Goal: Obtain resource: Download file/media

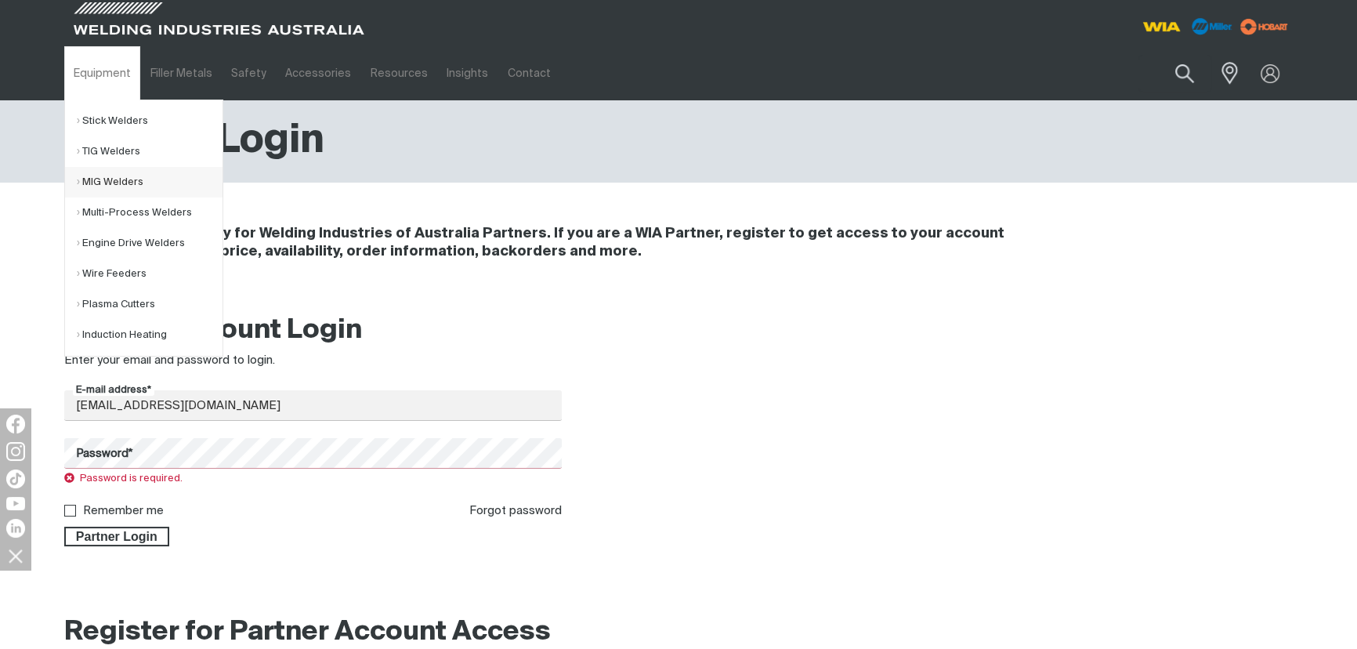
click at [113, 172] on link "MIG Welders" at bounding box center [150, 182] width 146 height 31
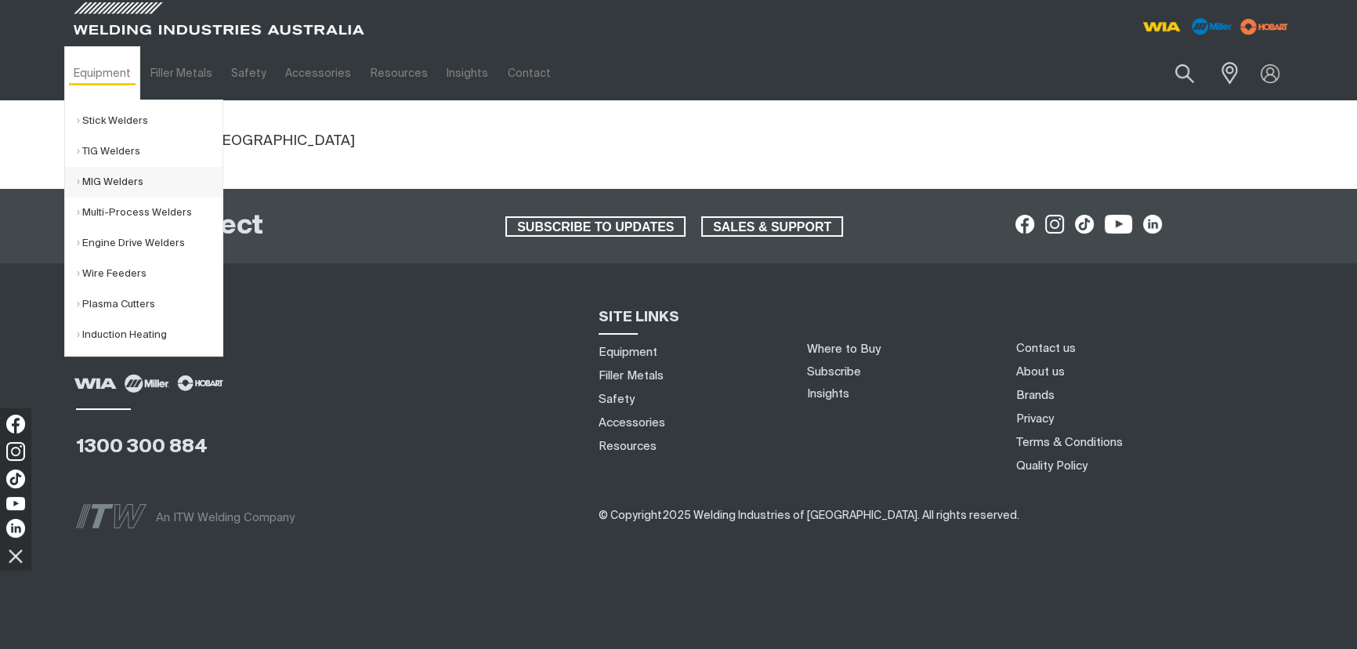
click at [107, 179] on link "MIG Welders" at bounding box center [150, 182] width 146 height 31
click at [99, 171] on link "MIG Welders" at bounding box center [150, 182] width 146 height 31
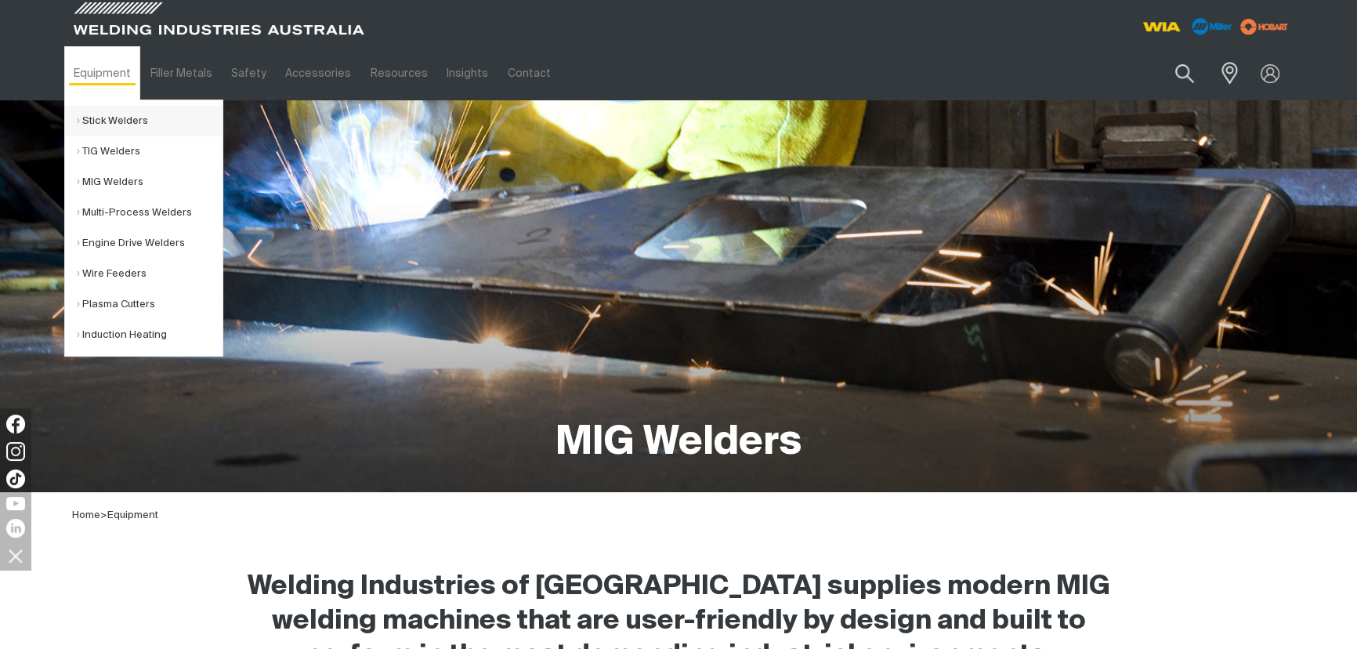
click at [111, 120] on link "Stick Welders" at bounding box center [150, 121] width 146 height 31
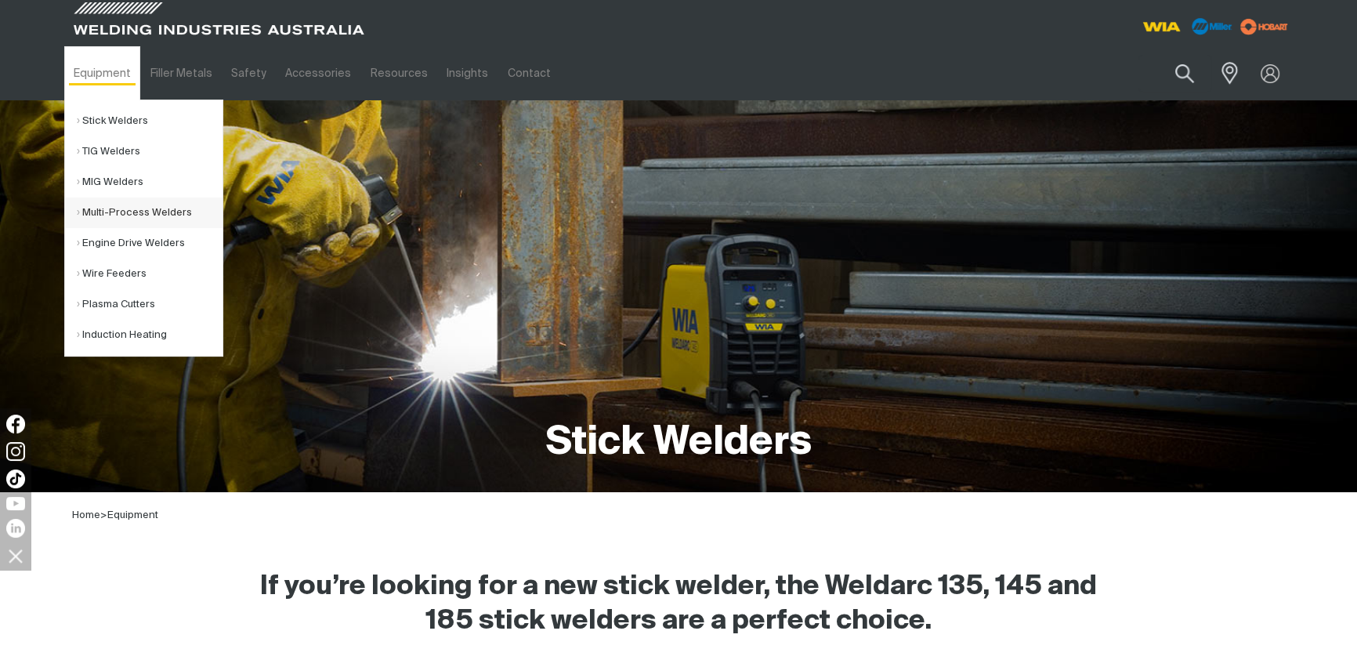
click at [111, 204] on link "Multi-Process Welders" at bounding box center [150, 212] width 146 height 31
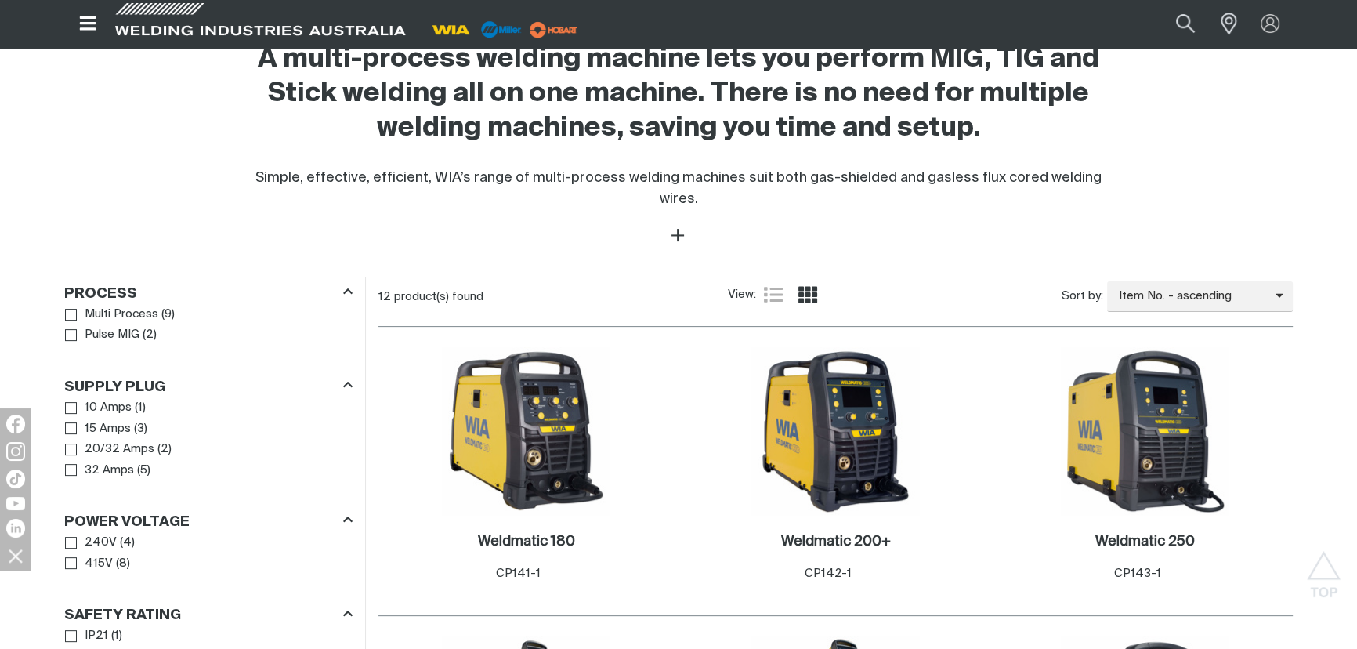
scroll to position [534, 0]
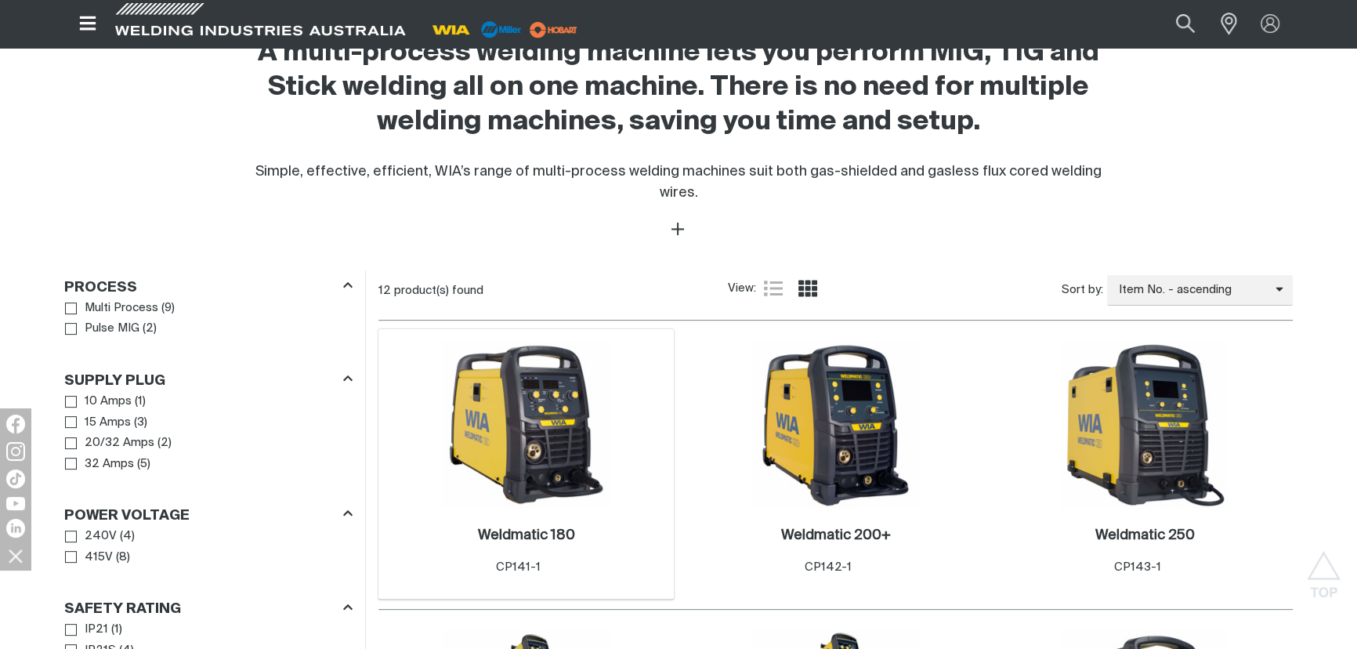
click at [497, 415] on img at bounding box center [526, 425] width 168 height 168
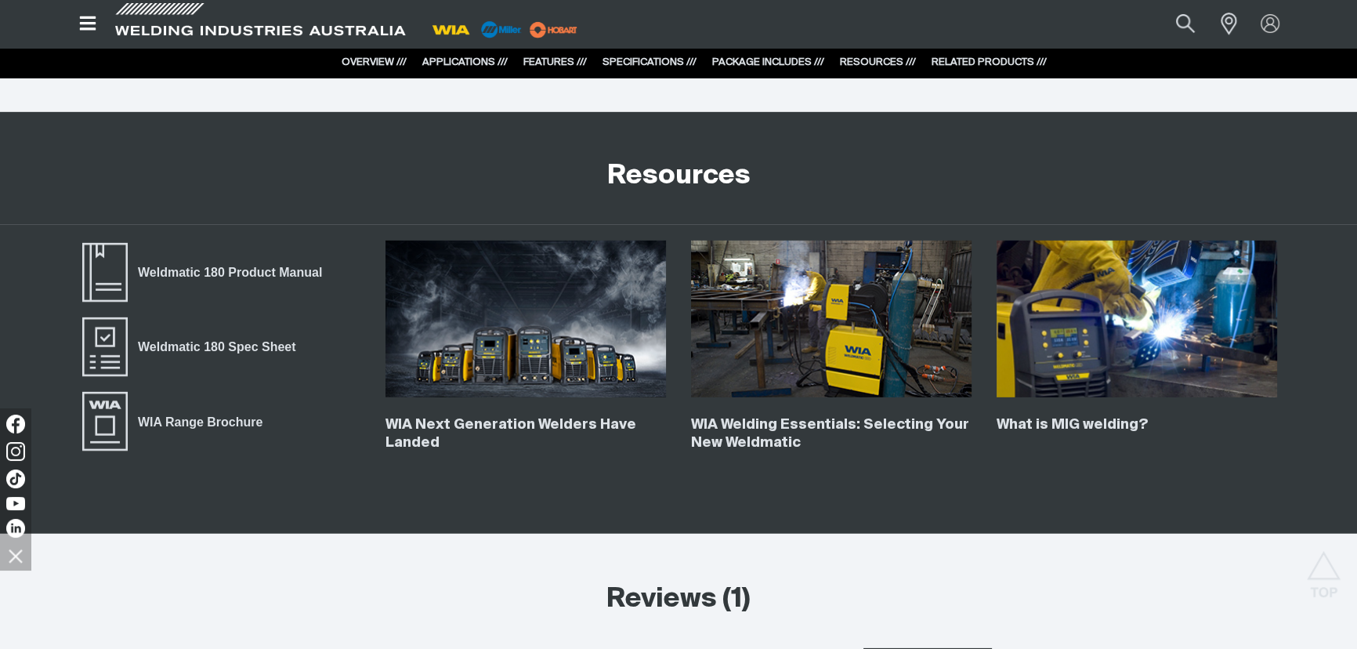
scroll to position [5982, 0]
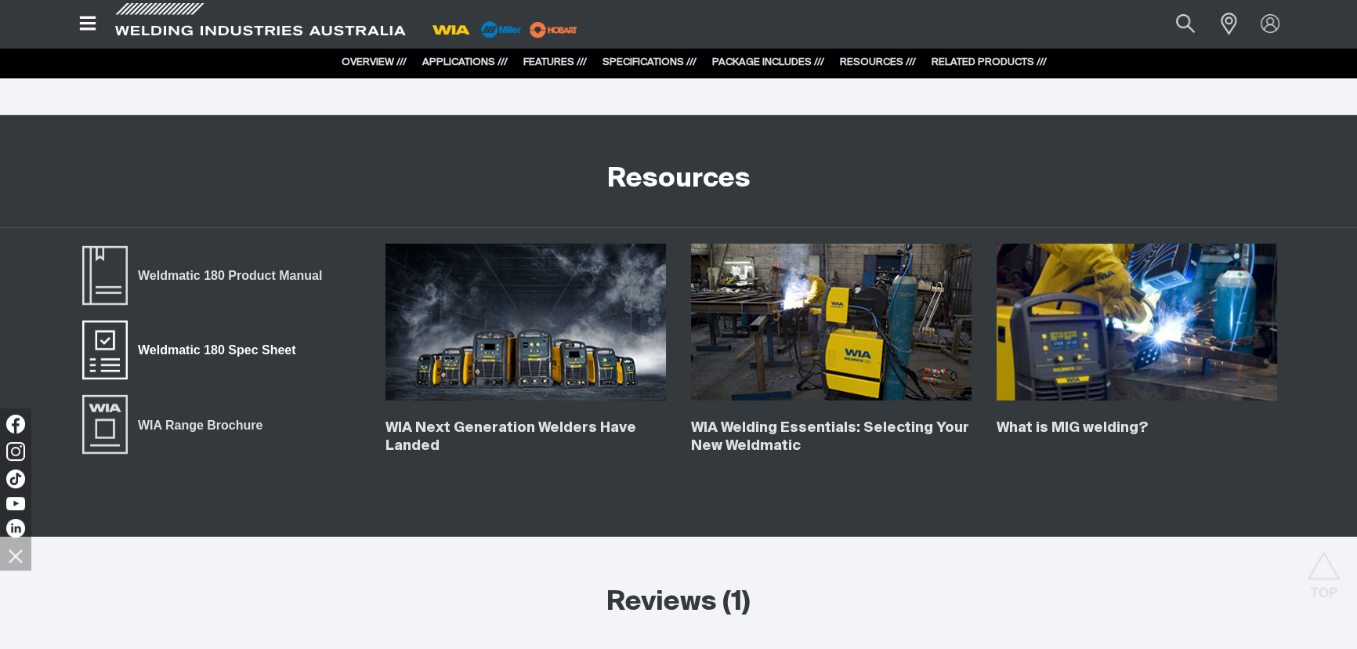
click at [212, 348] on span "Weldmatic 180 Spec Sheet" at bounding box center [217, 350] width 178 height 20
